Goal: Communication & Community: Answer question/provide support

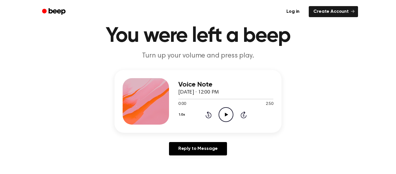
click at [226, 116] on icon "Play Audio" at bounding box center [226, 114] width 15 height 15
click at [211, 99] on div at bounding box center [201, 99] width 46 height 1
click at [202, 100] on div at bounding box center [225, 98] width 95 height 5
click at [231, 112] on icon "Play Audio" at bounding box center [226, 114] width 15 height 15
click at [208, 112] on icon at bounding box center [209, 114] width 6 height 7
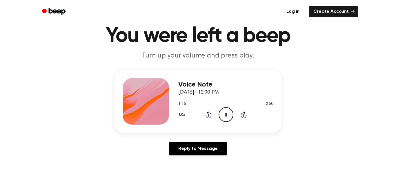
click at [208, 112] on icon at bounding box center [209, 114] width 6 height 7
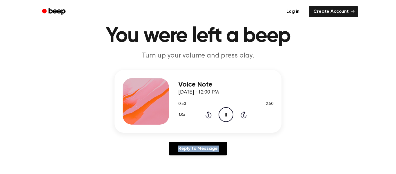
click at [271, 154] on div "Reply to Message" at bounding box center [198, 151] width 167 height 18
click at [228, 116] on icon "Pause Audio" at bounding box center [226, 114] width 15 height 15
click at [210, 115] on icon "Rewind 5 seconds" at bounding box center [208, 115] width 6 height 8
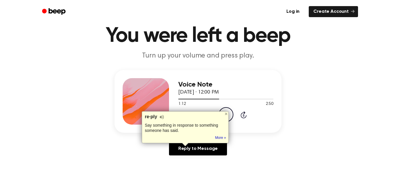
click at [210, 115] on div "re·ply" at bounding box center [185, 117] width 81 height 6
click at [313, 114] on div "Voice Note [DATE] · 12:00 PM 1:13 2:50 Your browser does not support the [objec…" at bounding box center [198, 115] width 382 height 90
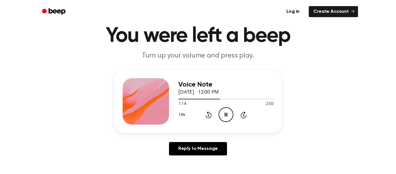
click at [210, 115] on icon "Rewind 5 seconds" at bounding box center [208, 115] width 6 height 8
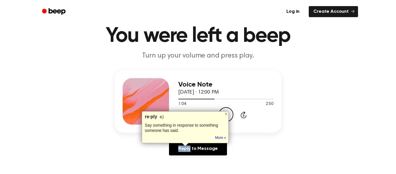
click at [210, 115] on div "re·ply" at bounding box center [185, 117] width 81 height 6
click at [228, 116] on div at bounding box center [226, 113] width 5 height 5
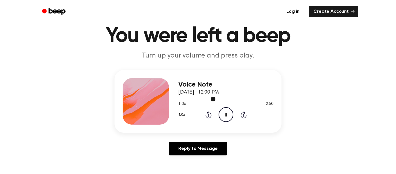
click at [209, 99] on div at bounding box center [196, 99] width 37 height 1
click at [201, 98] on div at bounding box center [225, 98] width 95 height 5
